Goal: Information Seeking & Learning: Check status

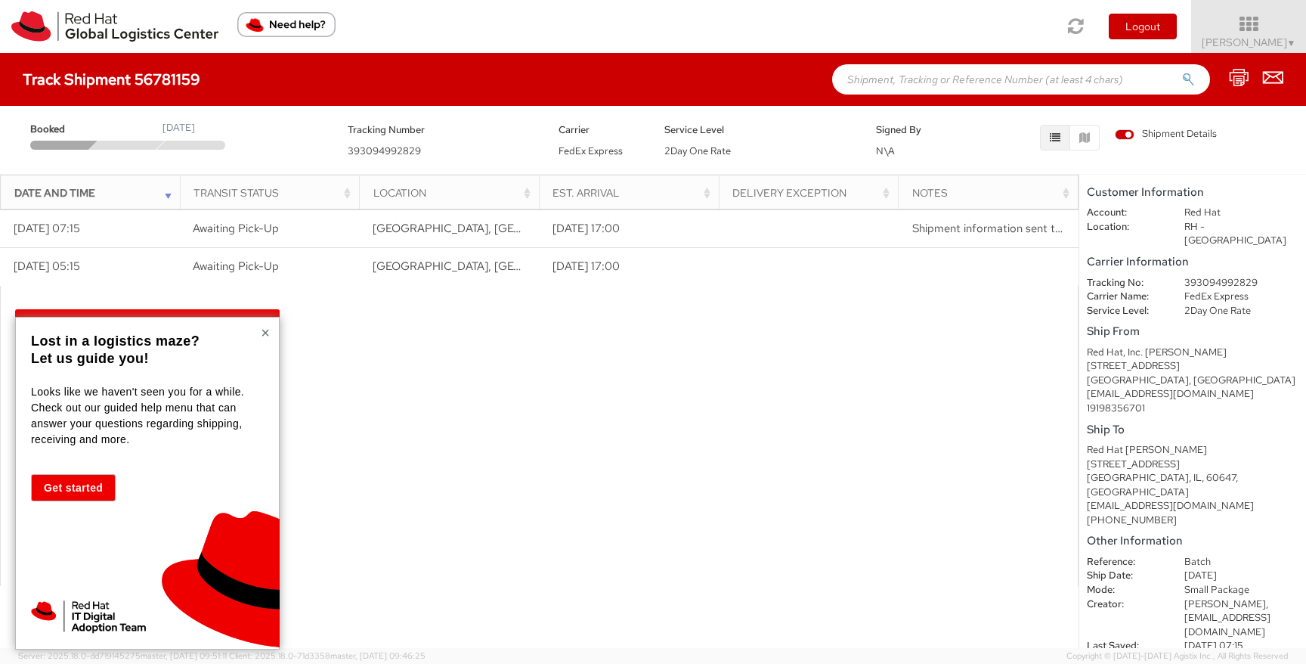
click at [263, 333] on button "×" at bounding box center [265, 332] width 9 height 15
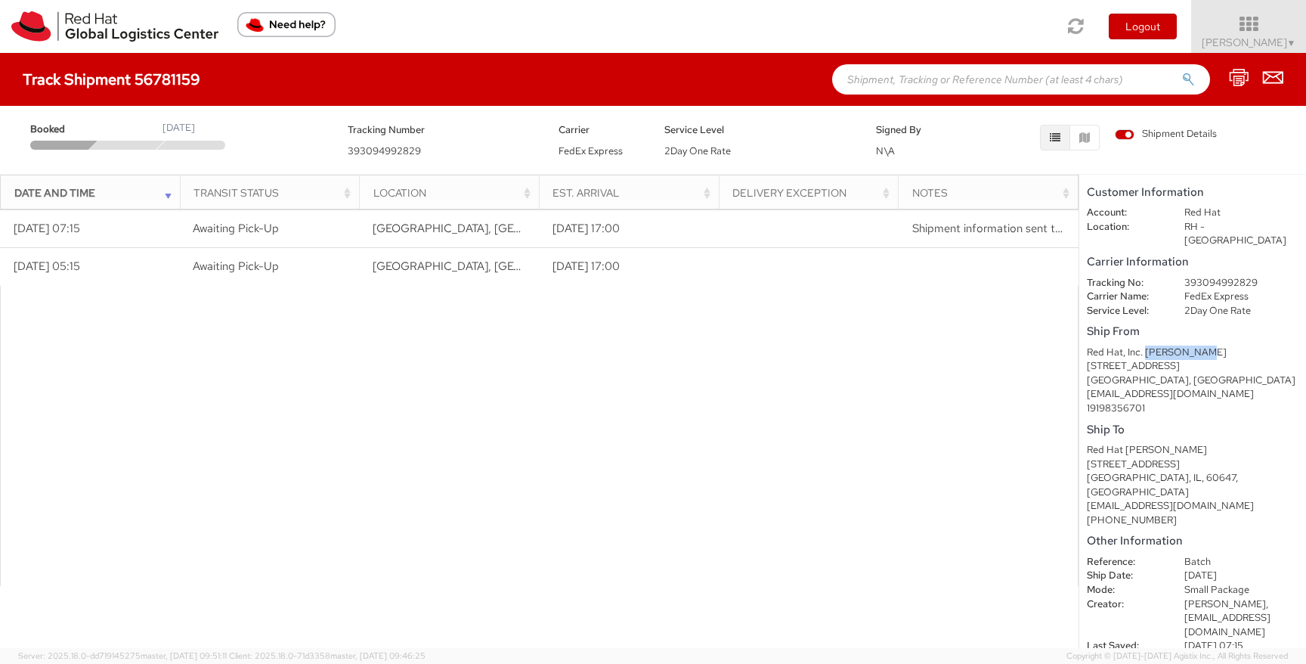
drag, startPoint x: 1144, startPoint y: 336, endPoint x: 1194, endPoint y: 336, distance: 49.9
click at [1194, 345] on div "Red Hat, Inc. [PERSON_NAME]" at bounding box center [1193, 352] width 212 height 14
copy div "[PERSON_NAME]"
drag, startPoint x: 1187, startPoint y: 575, endPoint x: 1245, endPoint y: 575, distance: 58.2
click at [1245, 597] on span "[PERSON_NAME]," at bounding box center [1227, 603] width 84 height 13
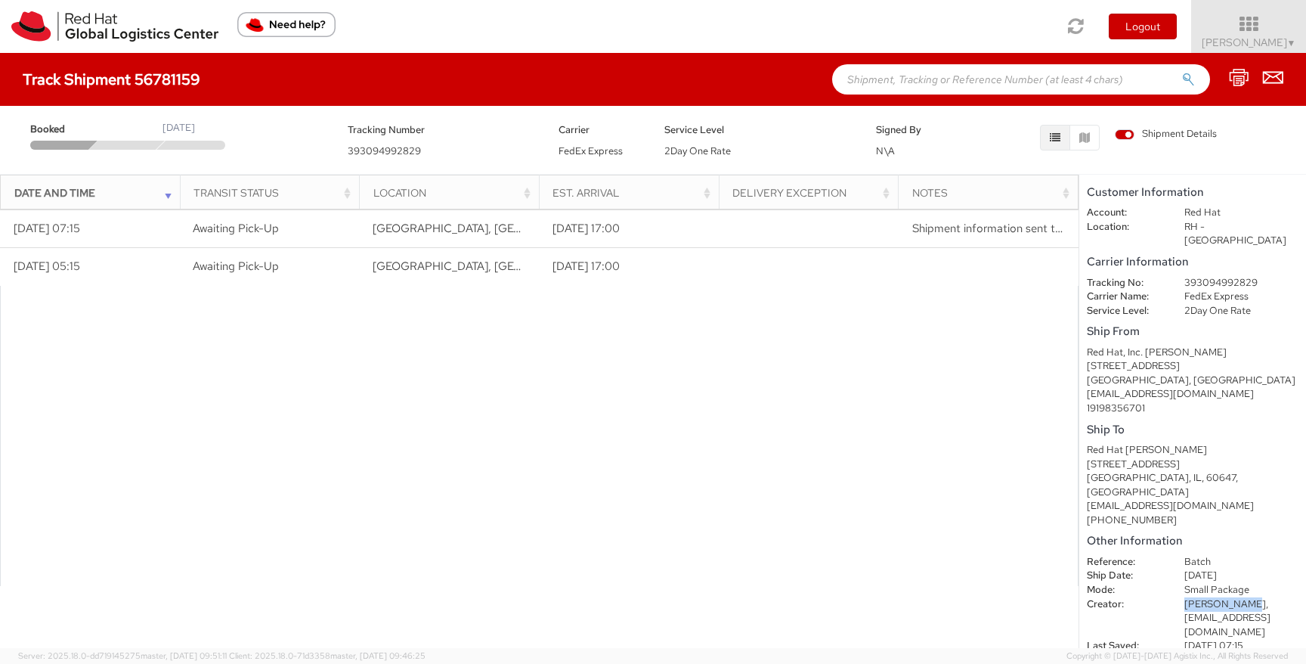
copy span "[PERSON_NAME]"
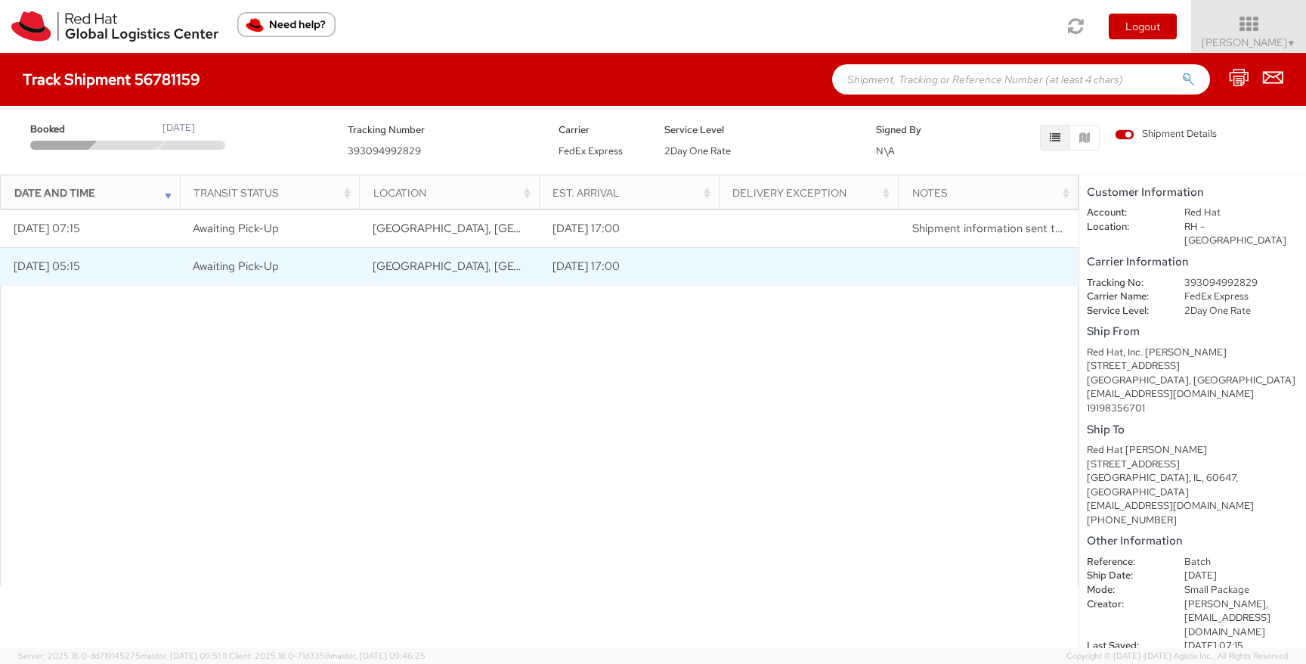
click at [620, 264] on td "[DATE] 17:00" at bounding box center [629, 267] width 180 height 38
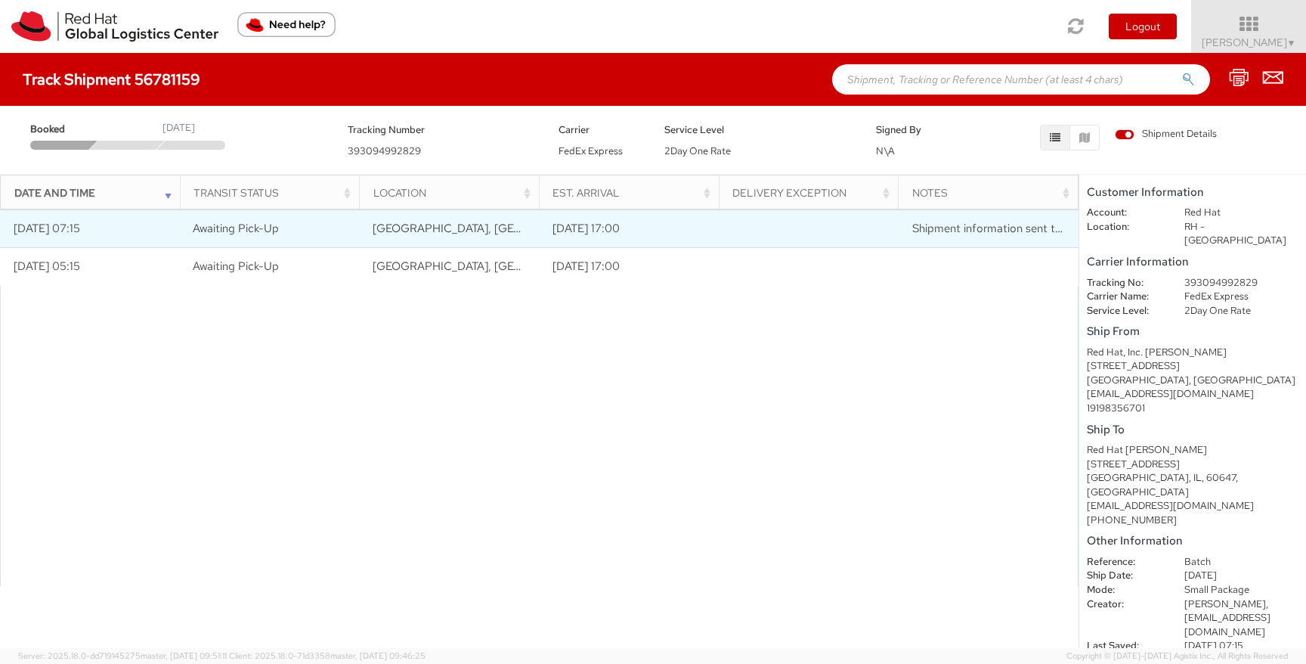
click at [81, 221] on td "[DATE] 07:15" at bounding box center [90, 229] width 180 height 38
click at [978, 228] on span "Shipment information sent to FedEx" at bounding box center [1004, 228] width 184 height 15
